Goal: Task Accomplishment & Management: Use online tool/utility

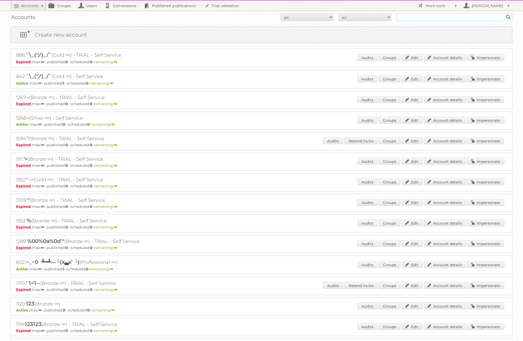
click at [413, 17] on input "text" at bounding box center [455, 17] width 116 height 8
type input "tan"
click at [504, 13] on input "Search" at bounding box center [508, 17] width 8 height 8
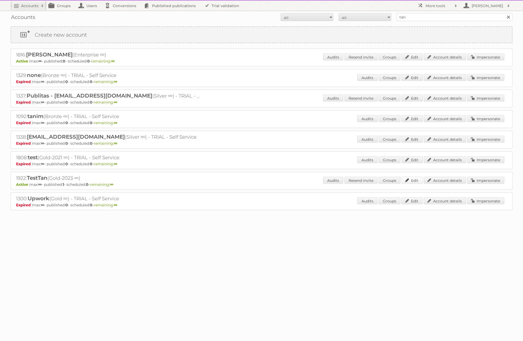
click at [413, 182] on link "Edit" at bounding box center [412, 180] width 21 height 7
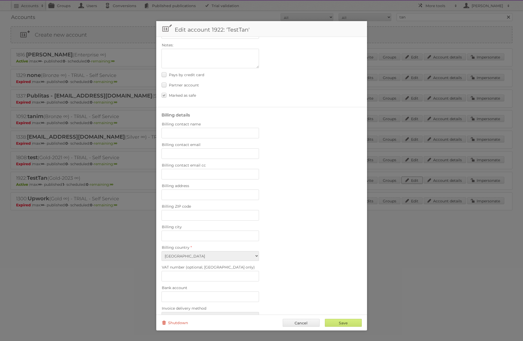
scroll to position [85, 0]
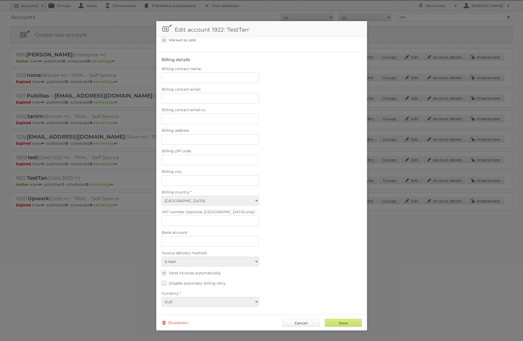
click at [301, 322] on link "Cancel" at bounding box center [301, 323] width 37 height 8
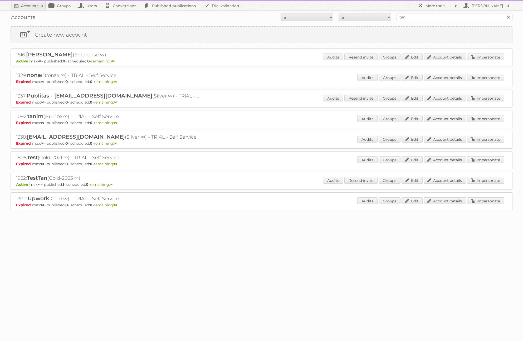
click at [40, 179] on span "TestTan" at bounding box center [37, 178] width 21 height 6
click at [436, 179] on link "Account details" at bounding box center [445, 180] width 42 height 7
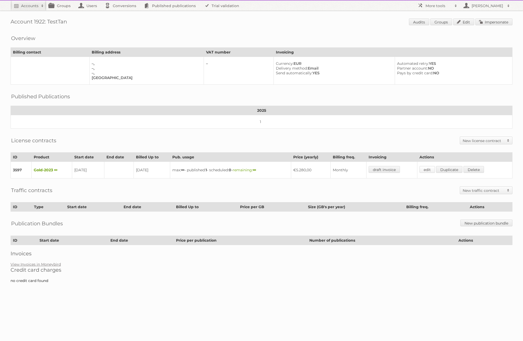
click at [431, 169] on link "edit" at bounding box center [427, 169] width 16 height 7
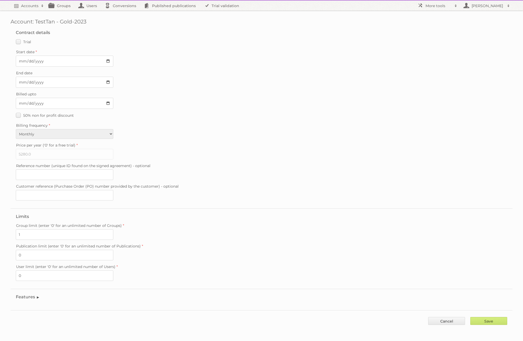
click at [23, 297] on legend "Features" at bounding box center [28, 296] width 24 height 5
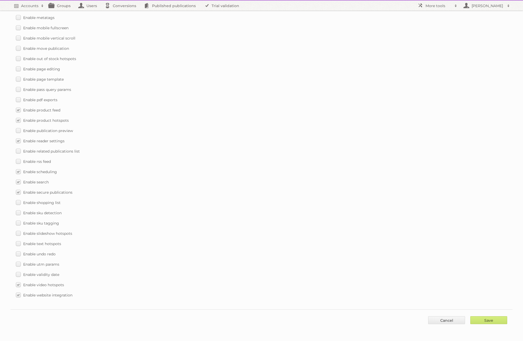
scroll to position [197, 0]
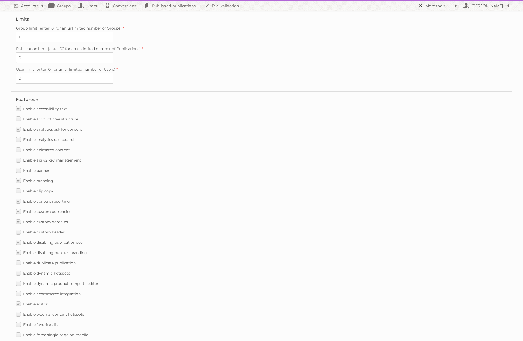
click at [453, 6] on span at bounding box center [456, 5] width 8 height 5
click at [435, 67] on link "Beta Features" at bounding box center [441, 70] width 52 height 8
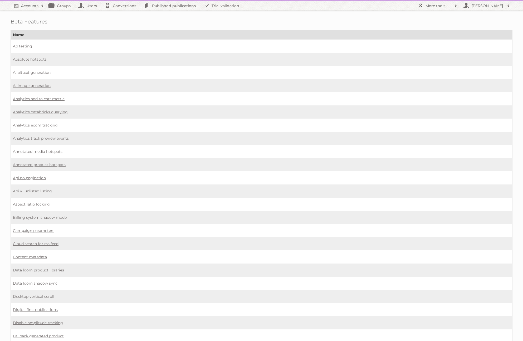
scroll to position [326, 0]
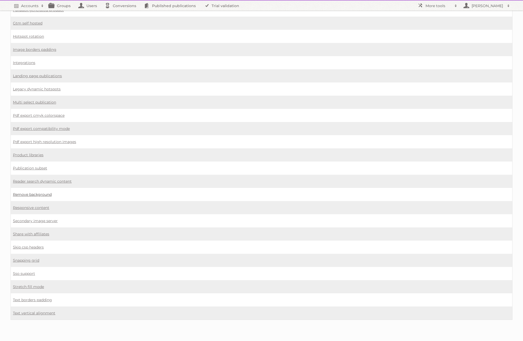
click at [44, 194] on link "Remove background" at bounding box center [32, 194] width 39 height 5
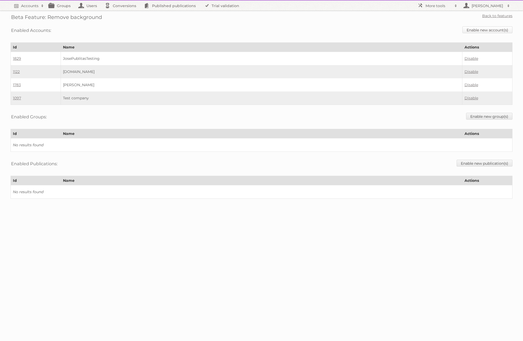
click at [485, 30] on link "Enable new account(s)" at bounding box center [487, 29] width 50 height 7
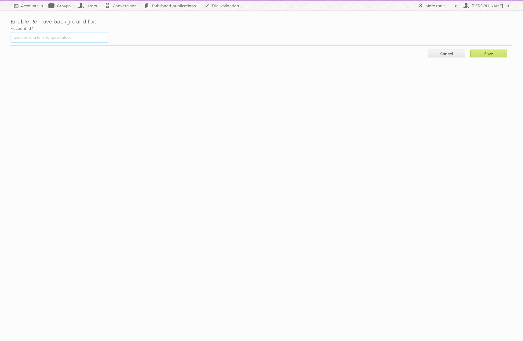
click at [77, 35] on input "text" at bounding box center [59, 37] width 97 height 11
paste input "1922"
type input "1922"
click at [490, 52] on input "Save" at bounding box center [488, 54] width 37 height 8
type input "..."
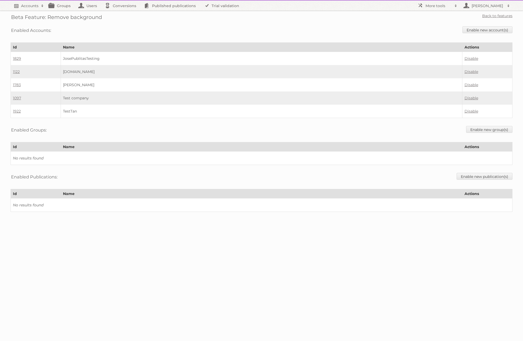
click at [25, 6] on h2 "Accounts" at bounding box center [29, 5] width 17 height 5
click at [29, 28] on link "Advanced Search" at bounding box center [71, 28] width 121 height 8
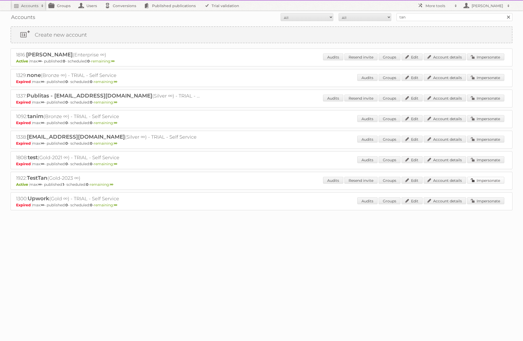
click at [479, 181] on link "Impersonate" at bounding box center [485, 180] width 37 height 7
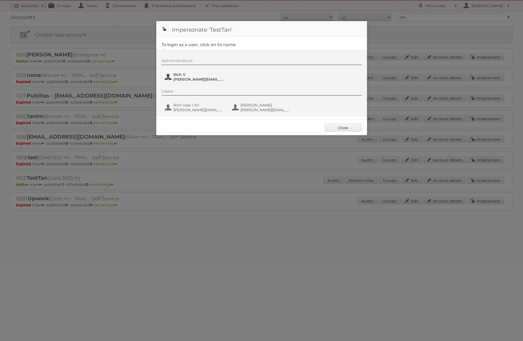
click at [179, 76] on span "Rich V" at bounding box center [198, 74] width 51 height 5
